Goal: Transaction & Acquisition: Purchase product/service

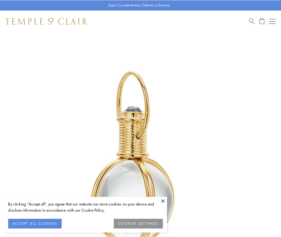
scroll to position [140, 0]
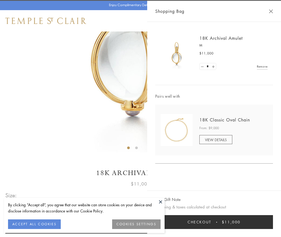
click at [214, 223] on button "Checkout $11,000" at bounding box center [214, 223] width 118 height 14
